Goal: Transaction & Acquisition: Purchase product/service

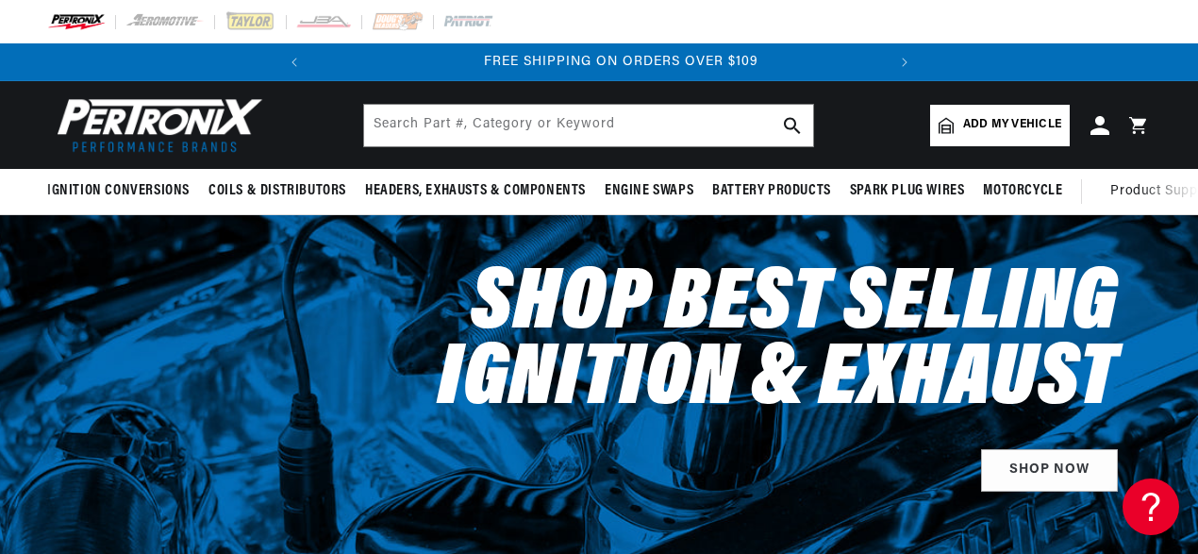
scroll to position [0, 572]
click at [557, 125] on input "text" at bounding box center [588, 126] width 449 height 42
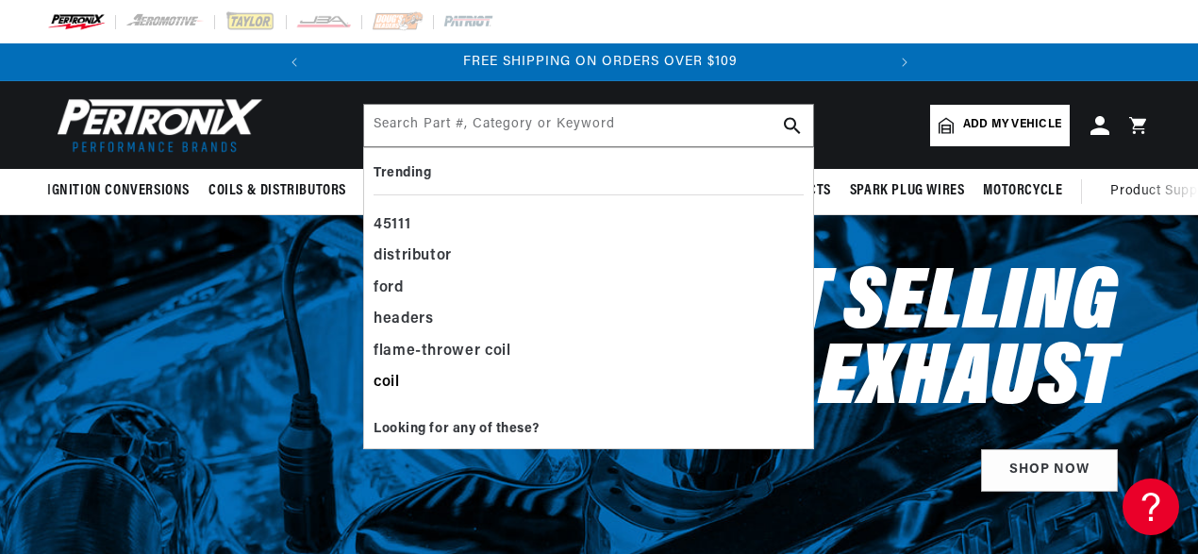
click at [400, 383] on div "coil" at bounding box center [589, 383] width 430 height 32
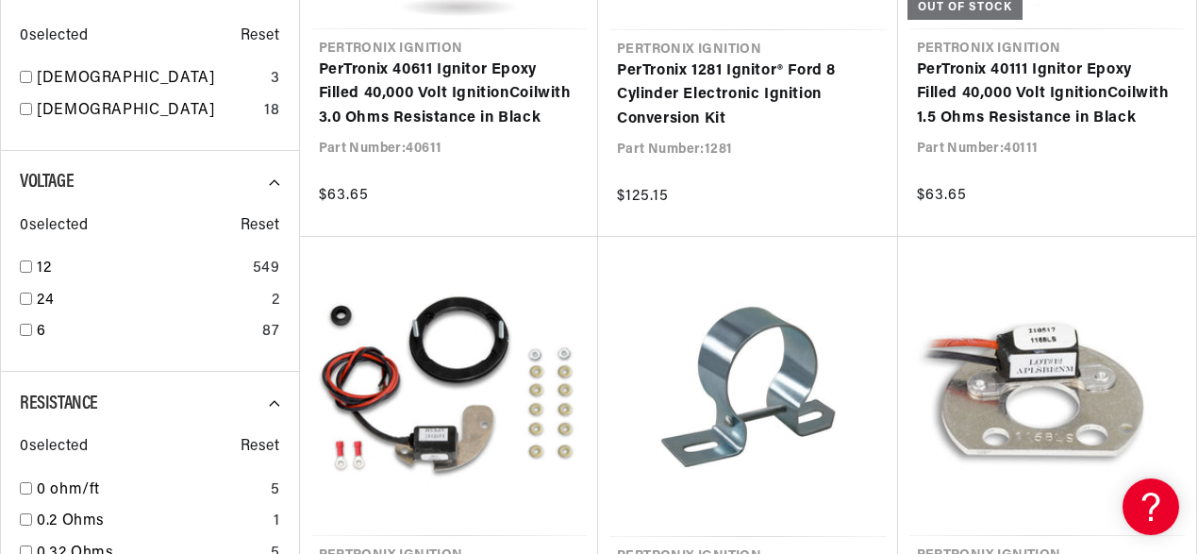
scroll to position [0, 572]
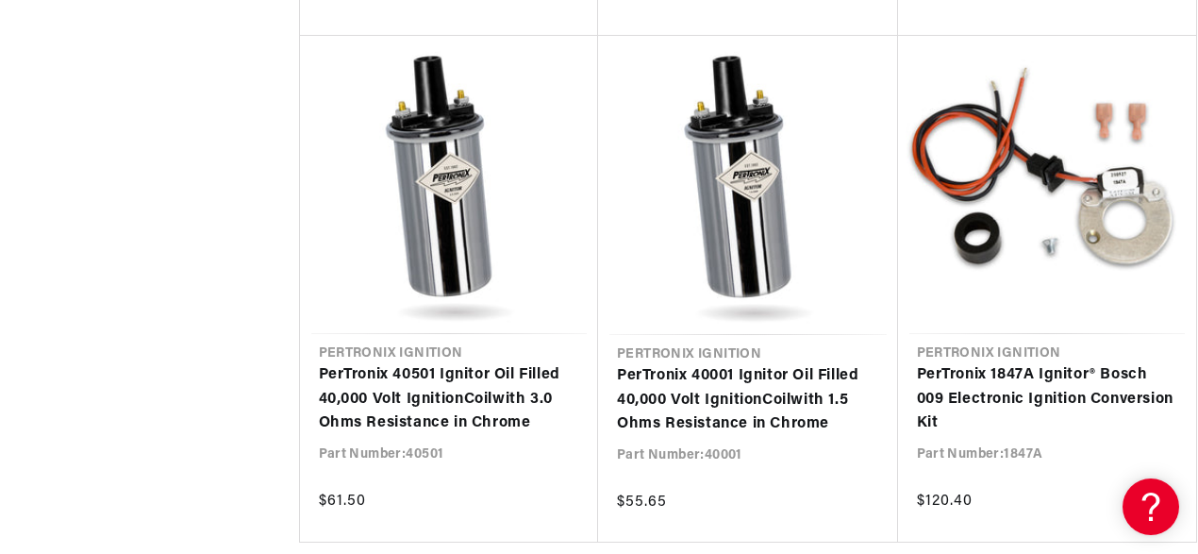
scroll to position [0, 485]
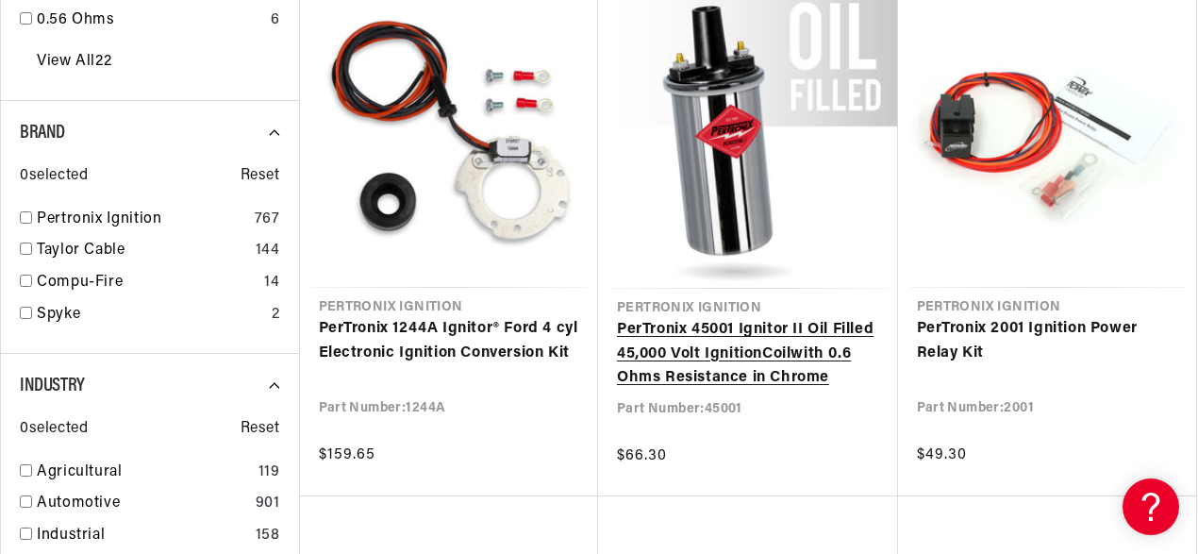
click at [689, 350] on link "PerTronix 45001 Ignitor II Oil Filled 45,000 Volt Ignition Coil with 0.6 Ohms R…" at bounding box center [748, 354] width 262 height 73
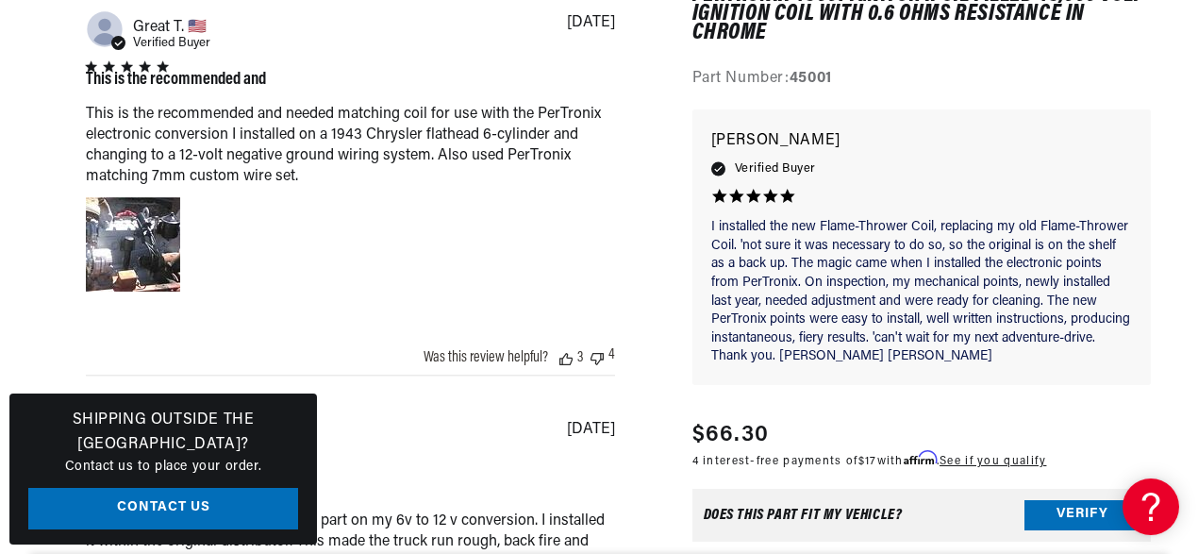
scroll to position [1510, 0]
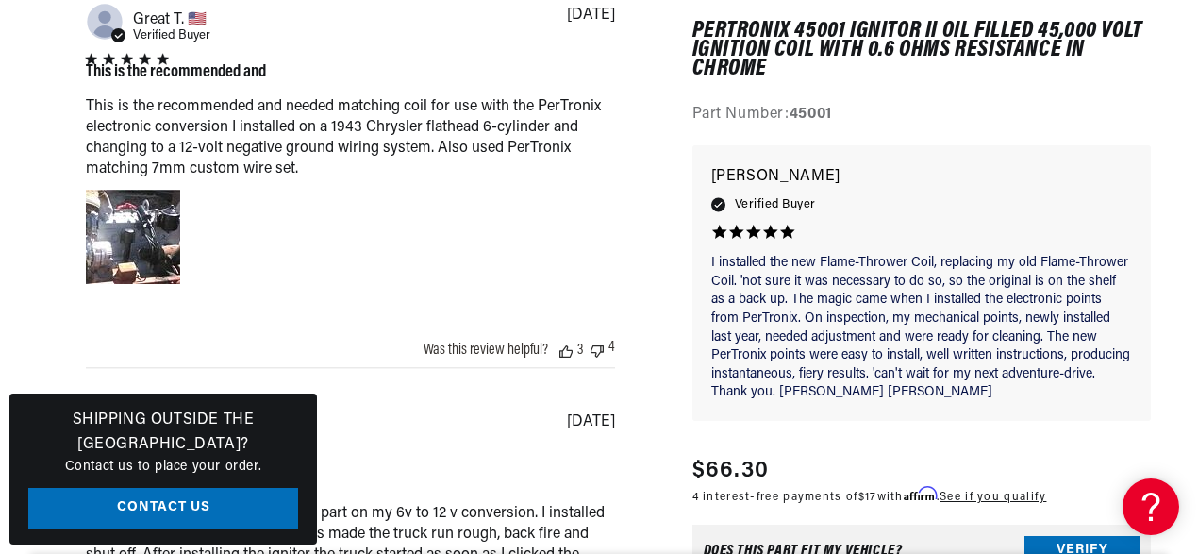
click at [375, 423] on div "Abstract user icon Alfonso D. 🇺🇸 Verified Buyer I installed the coil on I insta…" at bounding box center [350, 512] width 529 height 205
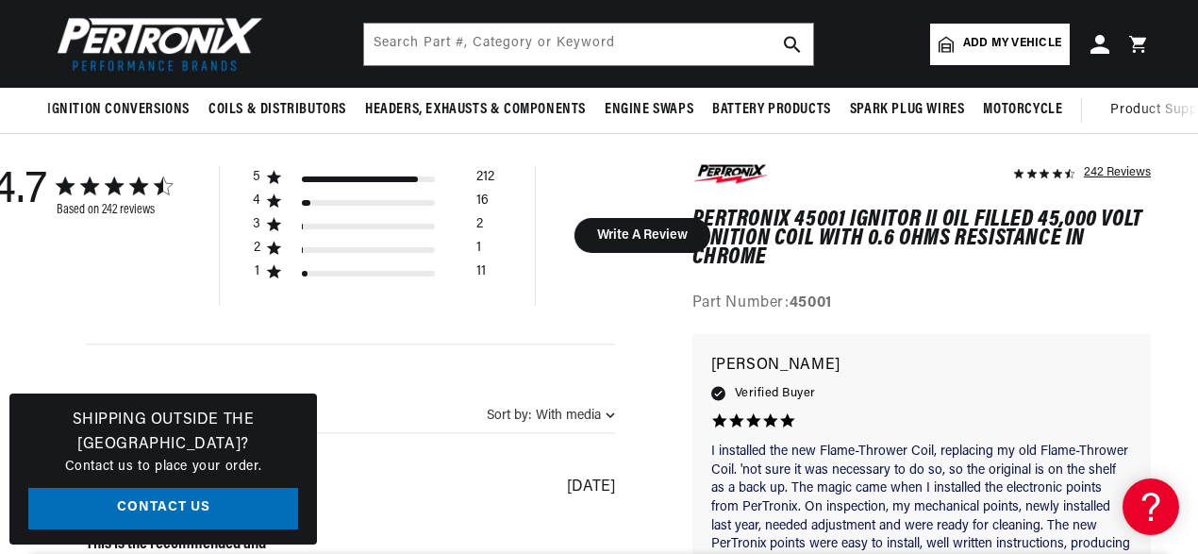
scroll to position [661, 0]
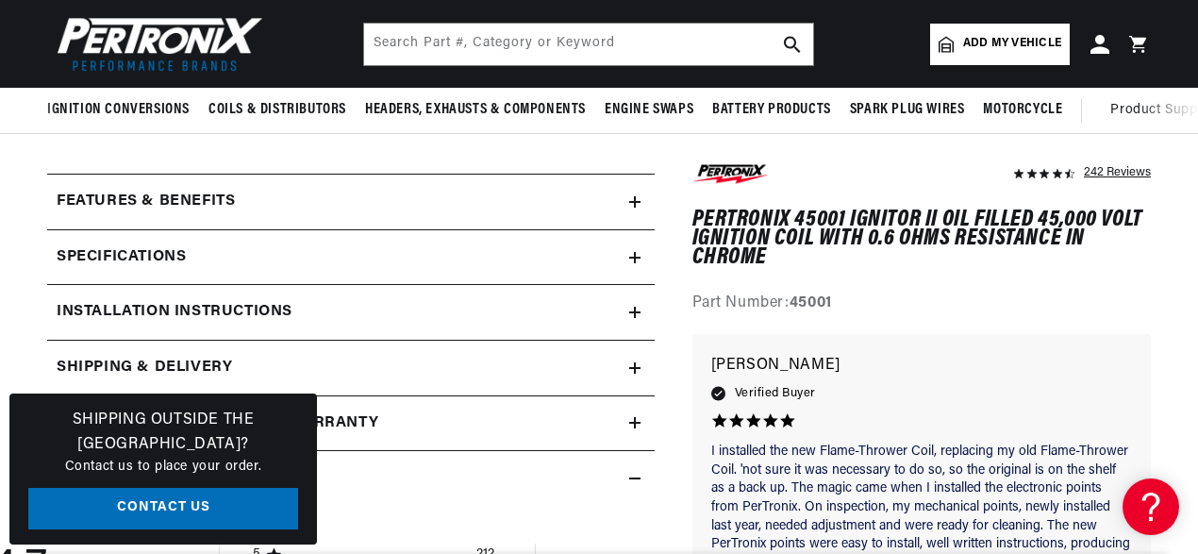
click at [640, 253] on icon at bounding box center [634, 257] width 11 height 11
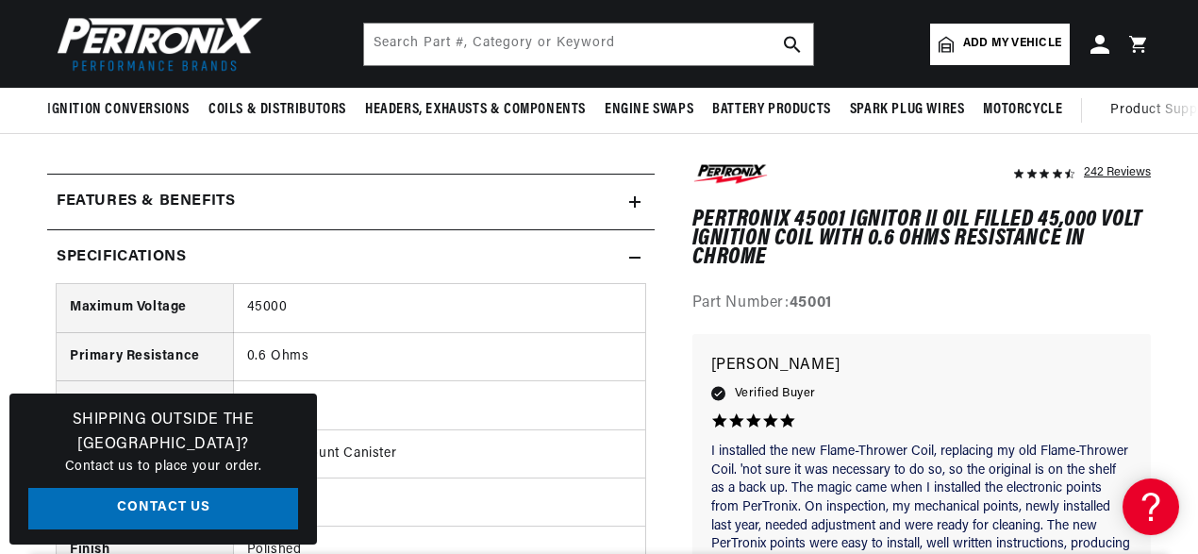
scroll to position [0, 572]
click at [121, 478] on div "Shipping Outside the US? Contact us to place your order. Contact Us" at bounding box center [163, 469] width 308 height 151
click at [125, 511] on link "Contact Us" at bounding box center [163, 509] width 270 height 42
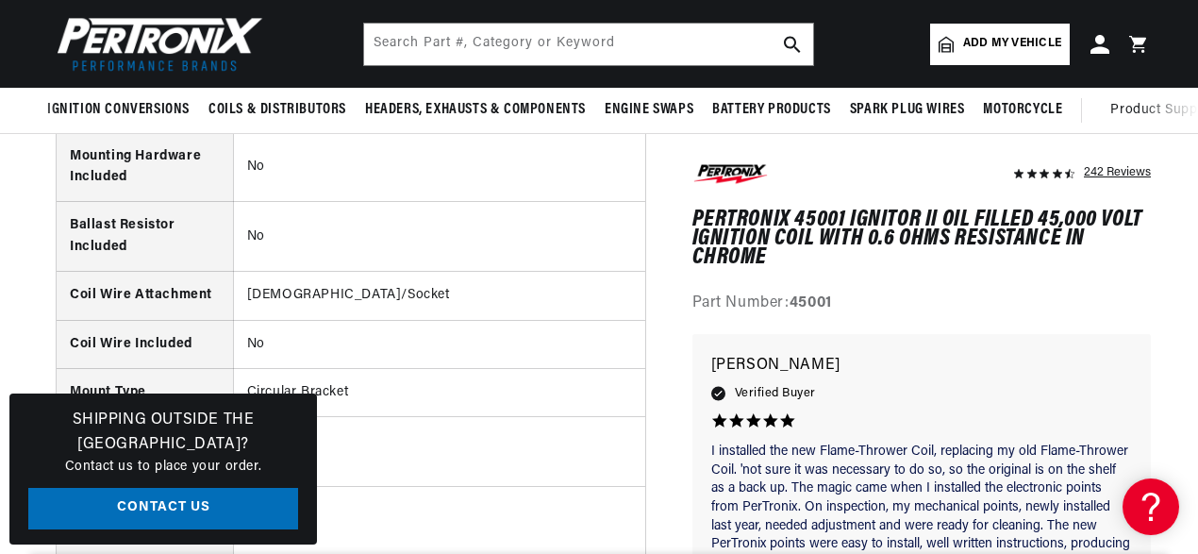
scroll to position [0, 572]
